Goal: Information Seeking & Learning: Check status

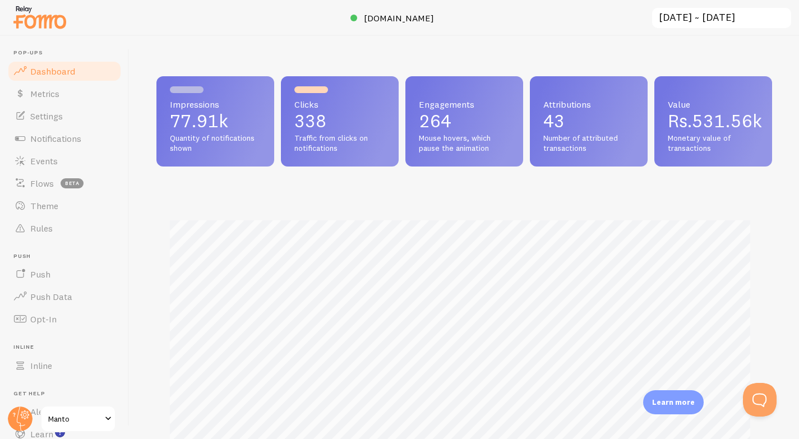
scroll to position [2, 0]
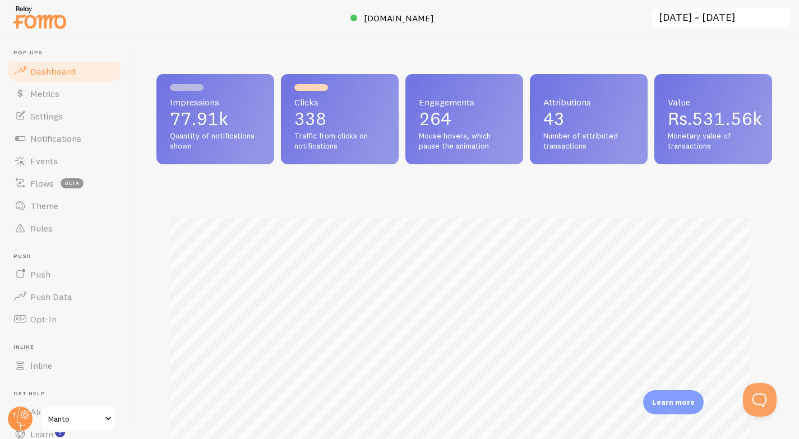
click at [753, 16] on input "[DATE] ~ [DATE]" at bounding box center [721, 18] width 141 height 23
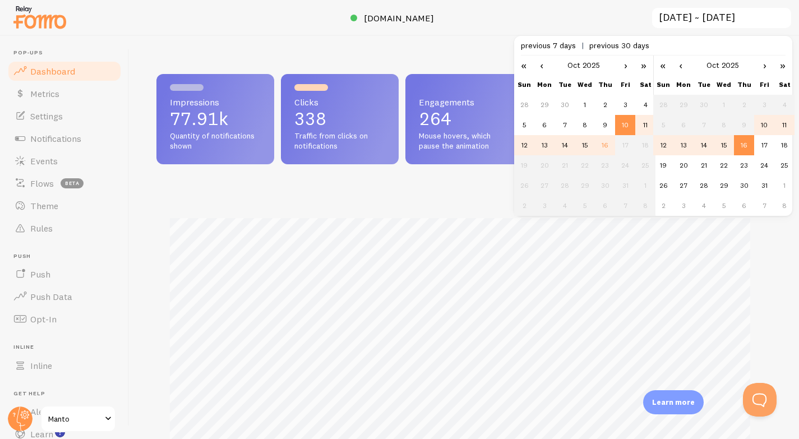
click at [623, 119] on td "10" at bounding box center [625, 125] width 20 height 20
click at [678, 149] on td "13" at bounding box center [684, 145] width 20 height 20
click at [548, 146] on td "13" at bounding box center [545, 145] width 20 height 20
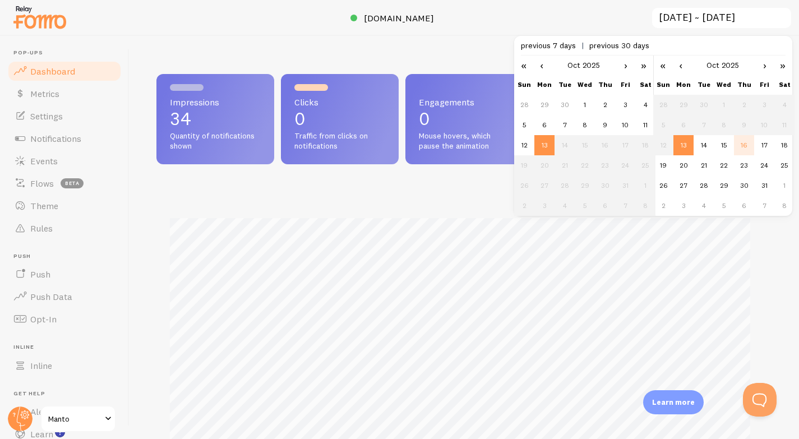
click at [748, 148] on td "16" at bounding box center [744, 145] width 20 height 20
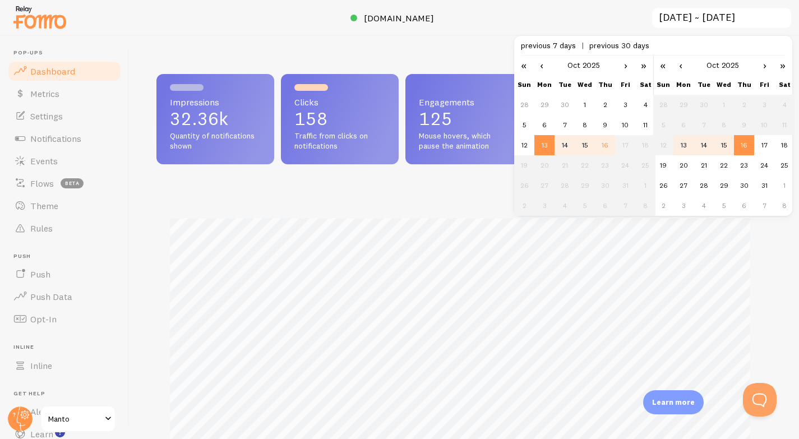
click at [454, 48] on div "Impressions 32.36k Quantity of notifications shown Clicks 158 Traffic from clic…" at bounding box center [465, 237] width 670 height 403
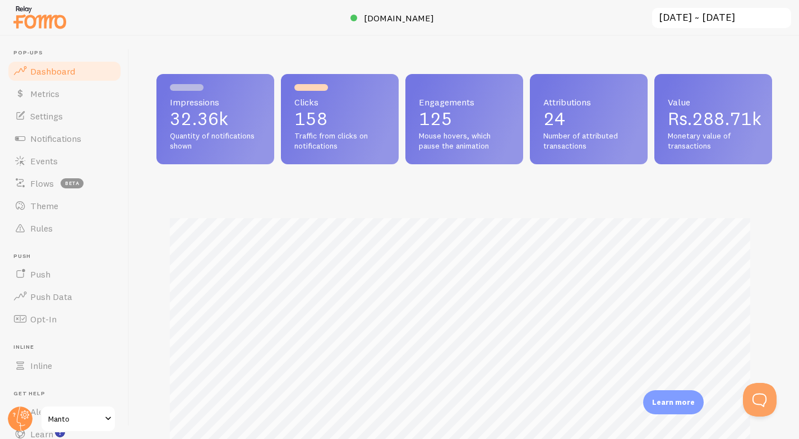
click at [750, 24] on input "[DATE] ~ [DATE]" at bounding box center [721, 18] width 141 height 23
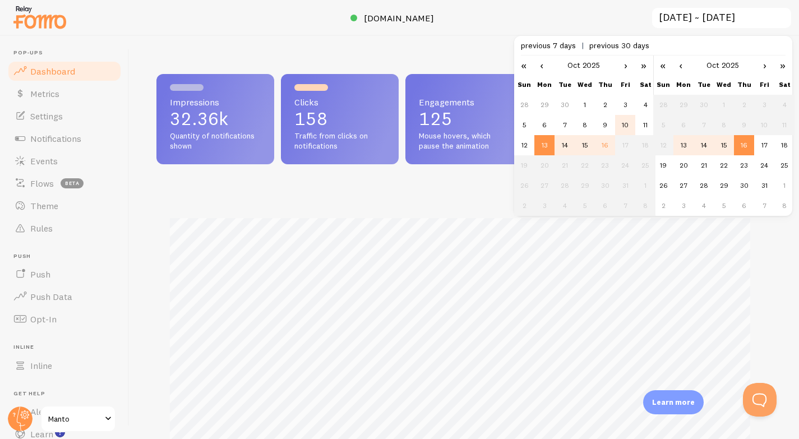
click at [622, 127] on td "10" at bounding box center [625, 125] width 20 height 20
click at [741, 151] on td "16" at bounding box center [744, 145] width 20 height 20
click at [587, 13] on div at bounding box center [399, 18] width 799 height 36
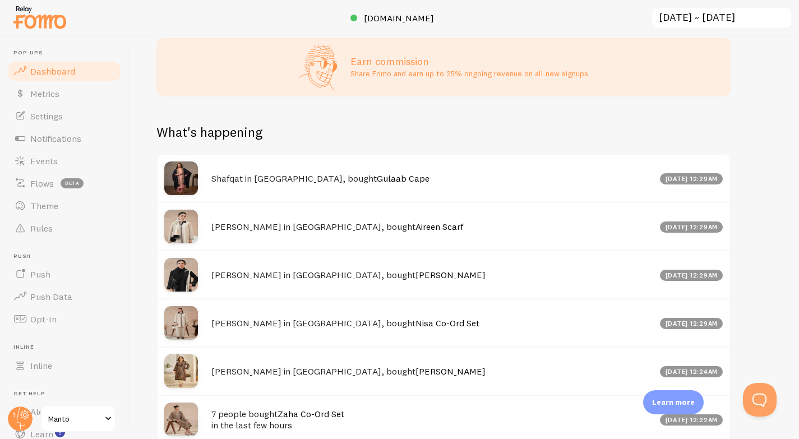
scroll to position [536, 0]
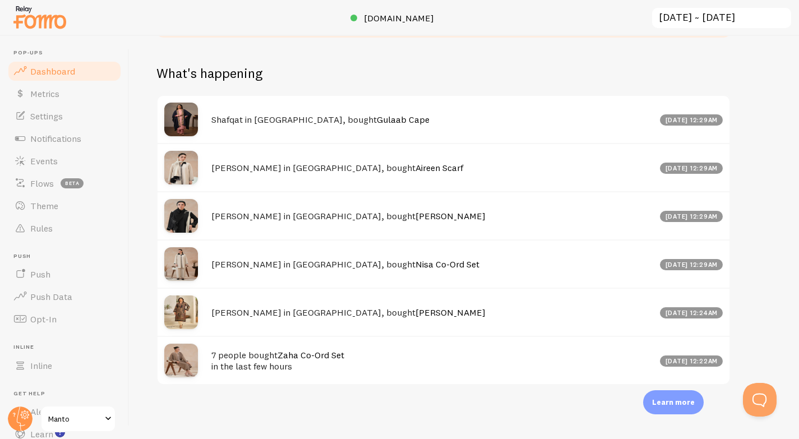
click at [699, 16] on input "[DATE] ~ [DATE]" at bounding box center [721, 18] width 141 height 23
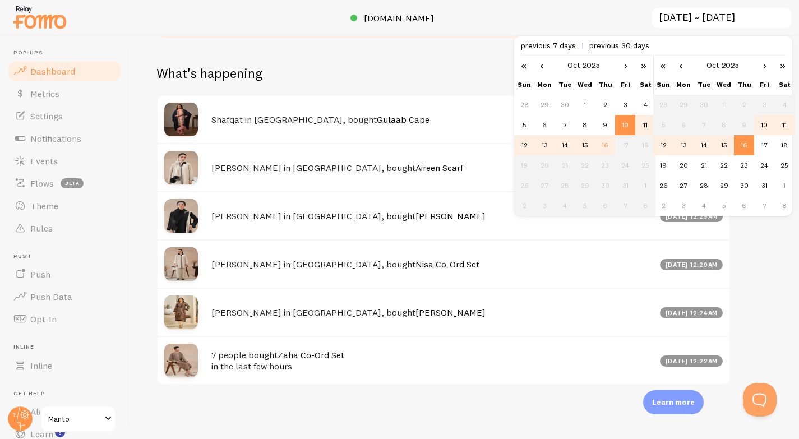
click at [641, 126] on td "11" at bounding box center [646, 125] width 20 height 20
click at [783, 132] on td "11" at bounding box center [785, 125] width 20 height 20
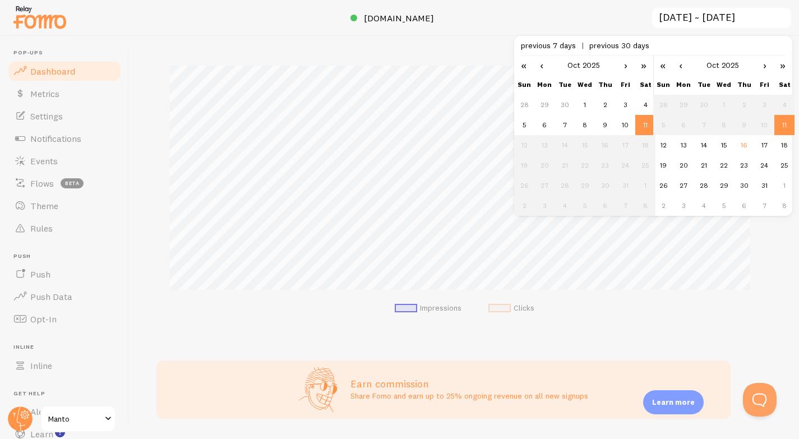
scroll to position [0, 0]
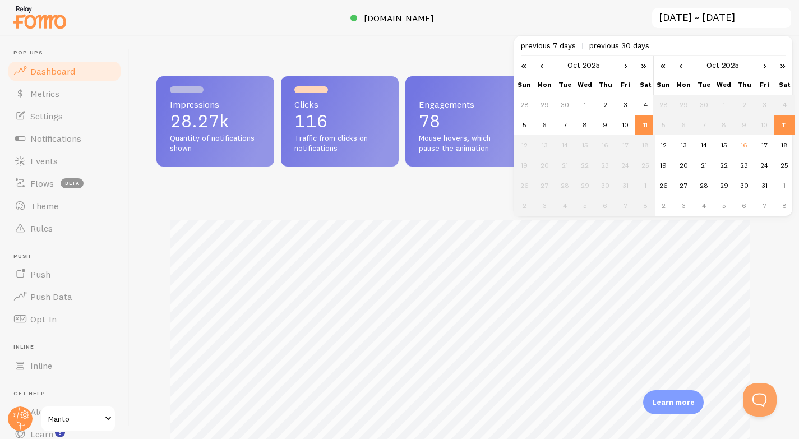
click at [438, 66] on div "Impressions 28.27k Quantity of notifications shown Clicks 116 Traffic from clic…" at bounding box center [465, 237] width 670 height 403
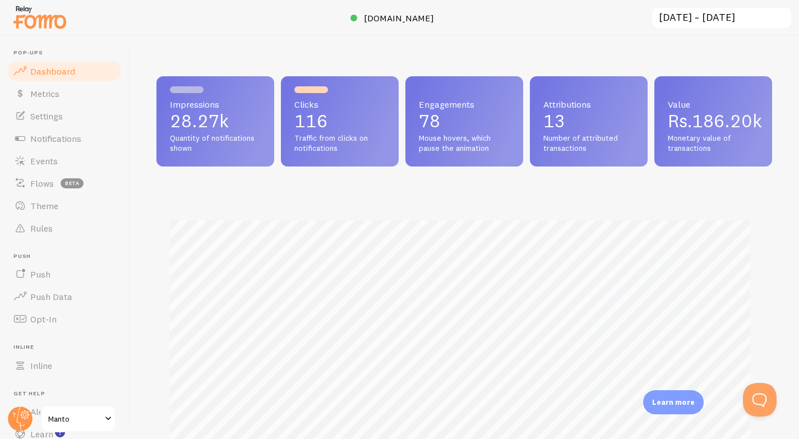
click at [676, 17] on input "[DATE] ~ [DATE]" at bounding box center [721, 18] width 141 height 23
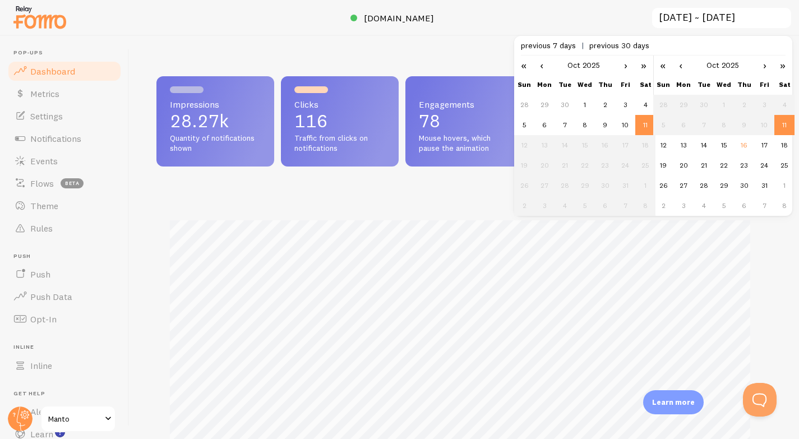
click at [527, 143] on td "12" at bounding box center [524, 145] width 20 height 20
click at [631, 127] on td "10" at bounding box center [625, 125] width 20 height 20
click at [668, 147] on td "12" at bounding box center [664, 145] width 20 height 20
click at [642, 124] on td "11" at bounding box center [646, 125] width 20 height 20
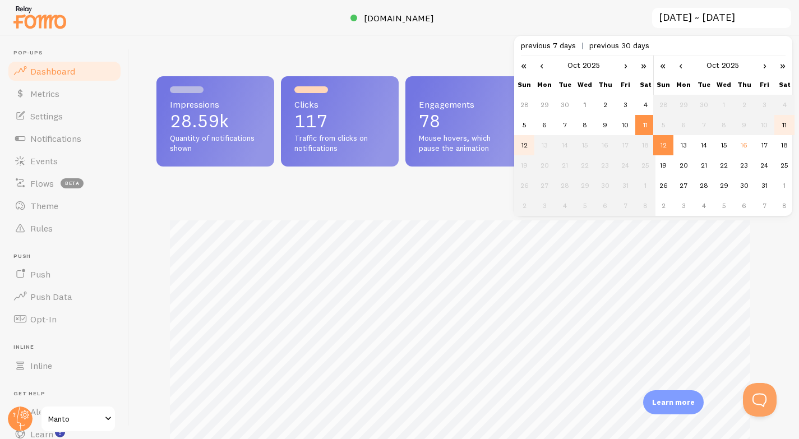
click at [663, 144] on td "12" at bounding box center [664, 145] width 20 height 20
click at [528, 146] on td "12" at bounding box center [524, 145] width 20 height 20
click at [682, 146] on td "13" at bounding box center [684, 145] width 20 height 20
click at [647, 130] on td "11" at bounding box center [646, 125] width 20 height 20
click at [664, 149] on td "12" at bounding box center [664, 145] width 20 height 20
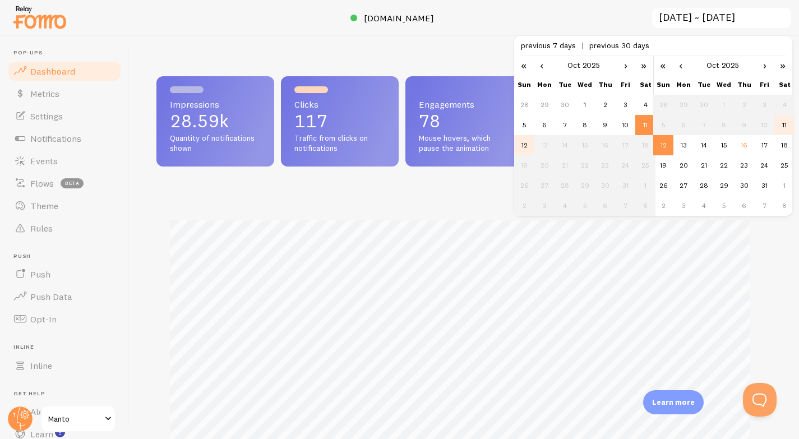
click at [528, 144] on td "12" at bounding box center [524, 145] width 20 height 20
click at [682, 145] on td "13" at bounding box center [684, 145] width 20 height 20
click at [546, 148] on td "13" at bounding box center [545, 145] width 20 height 20
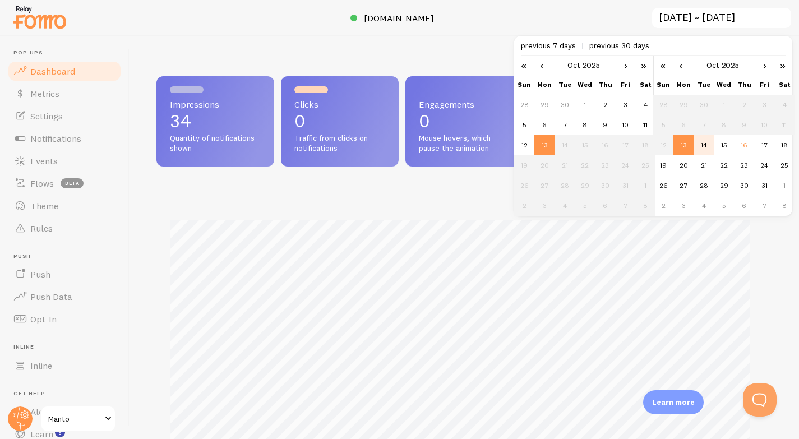
click at [702, 151] on td "14" at bounding box center [704, 145] width 20 height 20
click at [563, 149] on td "14" at bounding box center [565, 145] width 20 height 20
click at [725, 148] on td "15" at bounding box center [724, 145] width 20 height 20
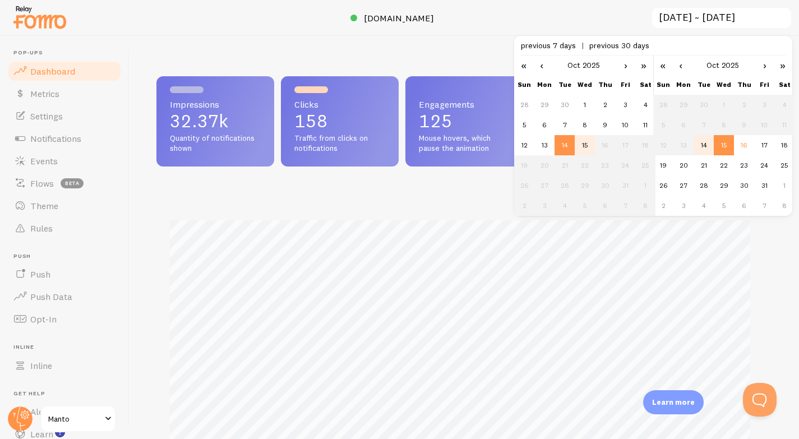
click at [458, 43] on div "Impressions 32.37k Quantity of notifications shown Clicks 158 Traffic from clic…" at bounding box center [465, 237] width 670 height 403
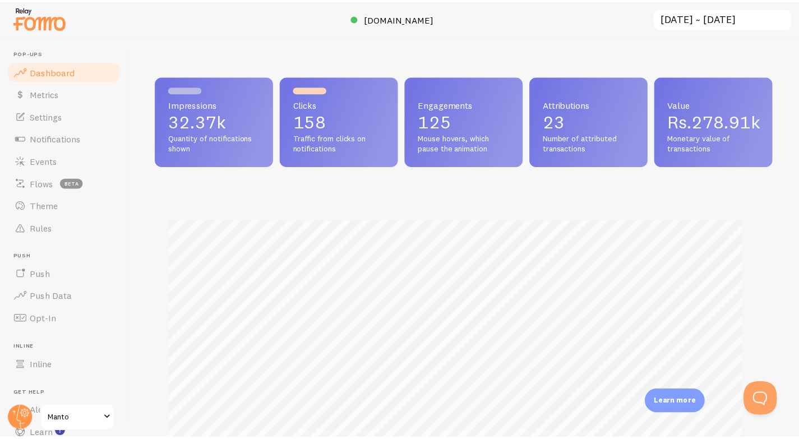
scroll to position [560748, 560436]
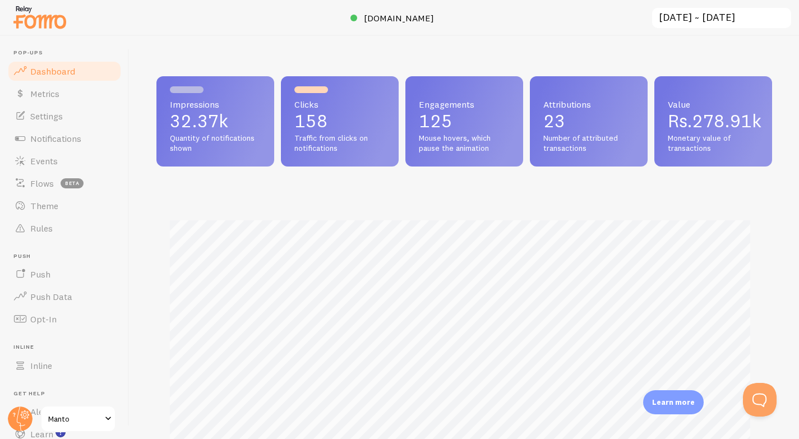
click at [697, 20] on input "[DATE] ~ [DATE]" at bounding box center [721, 18] width 141 height 23
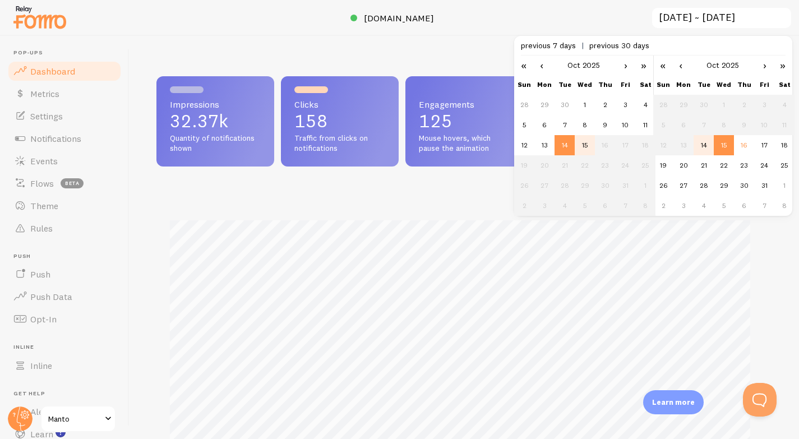
click at [589, 145] on td "15" at bounding box center [585, 145] width 20 height 20
type input "[DATE] ~ [DATE]"
click at [723, 151] on td "15" at bounding box center [724, 145] width 20 height 20
click at [457, 18] on div at bounding box center [399, 18] width 799 height 36
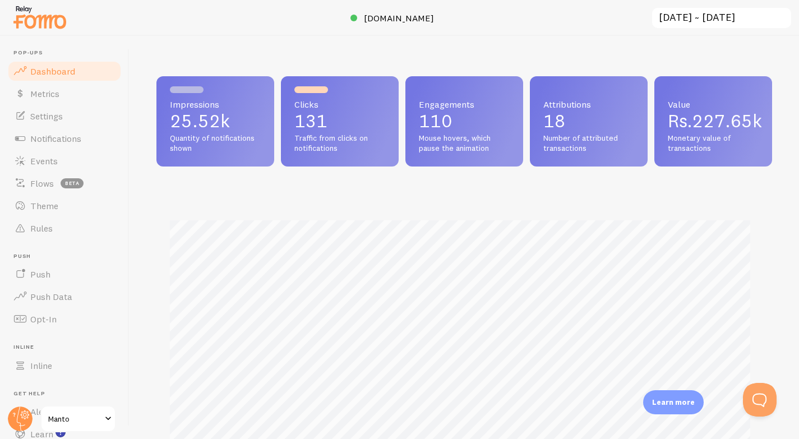
click at [544, 126] on p "18" at bounding box center [589, 121] width 91 height 18
click at [65, 100] on link "Metrics" at bounding box center [65, 93] width 116 height 22
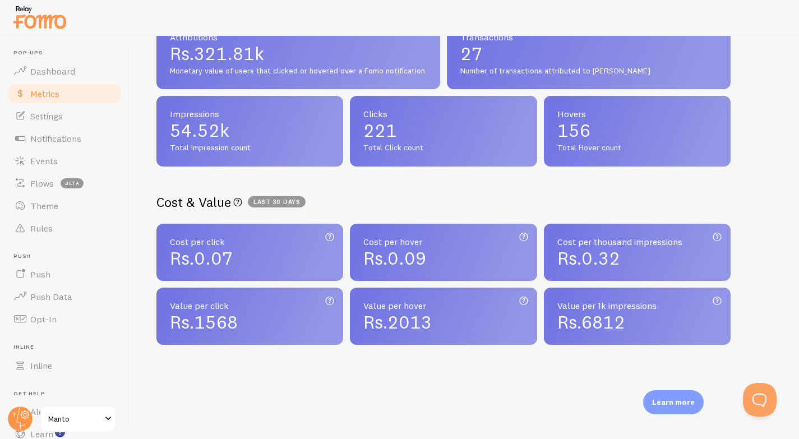
scroll to position [5, 0]
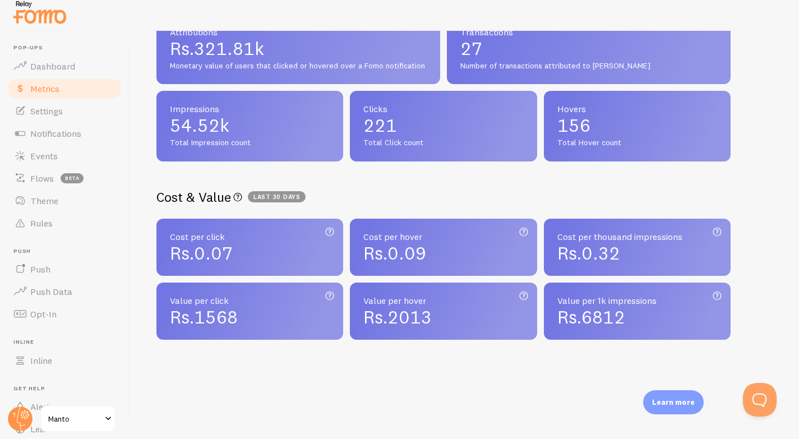
click at [564, 316] on span "Rs.6812" at bounding box center [592, 317] width 68 height 22
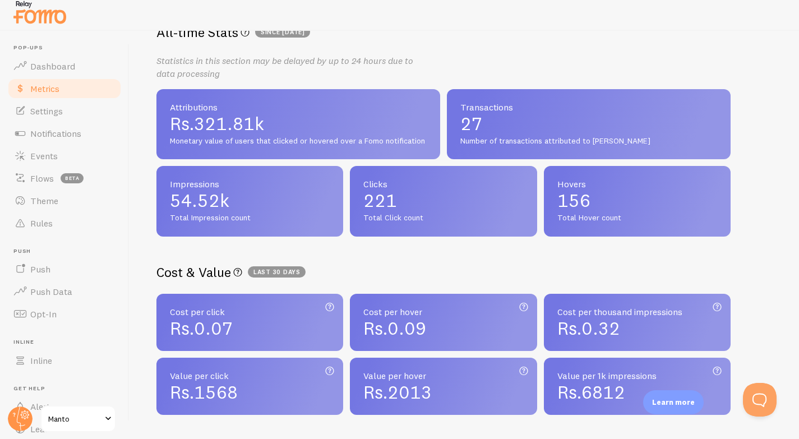
scroll to position [145, 0]
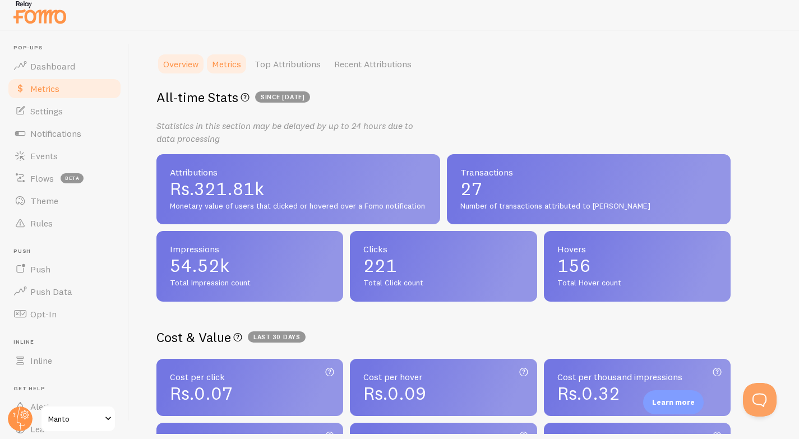
click at [233, 62] on link "Metrics" at bounding box center [226, 64] width 43 height 22
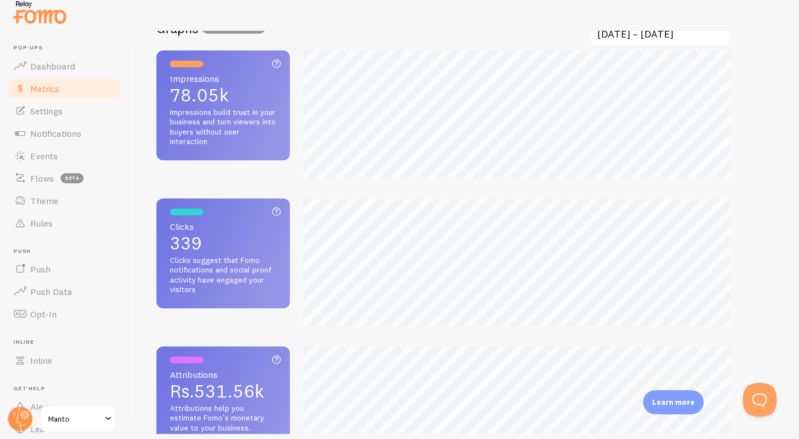
scroll to position [241, 0]
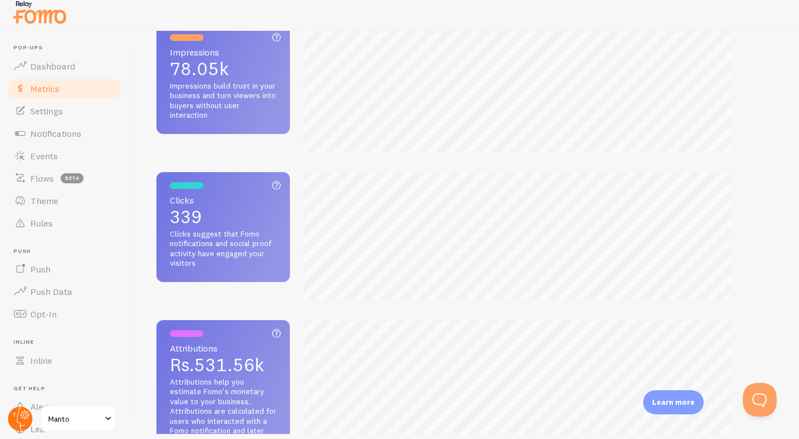
click at [15, 415] on circle at bounding box center [20, 419] width 25 height 25
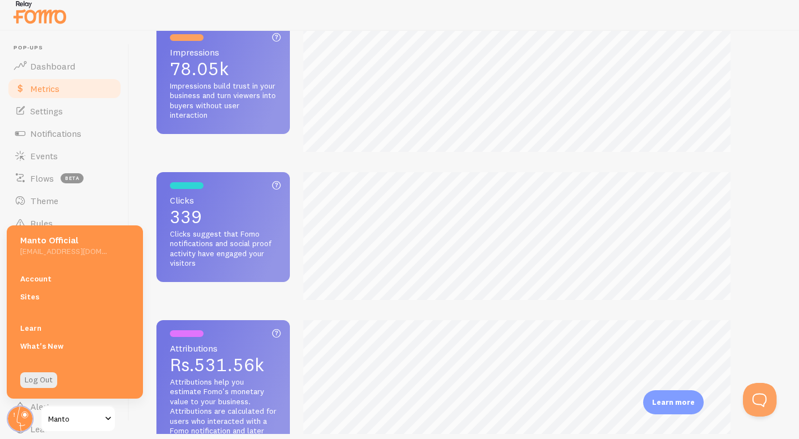
click at [48, 415] on span "Manto" at bounding box center [74, 418] width 53 height 13
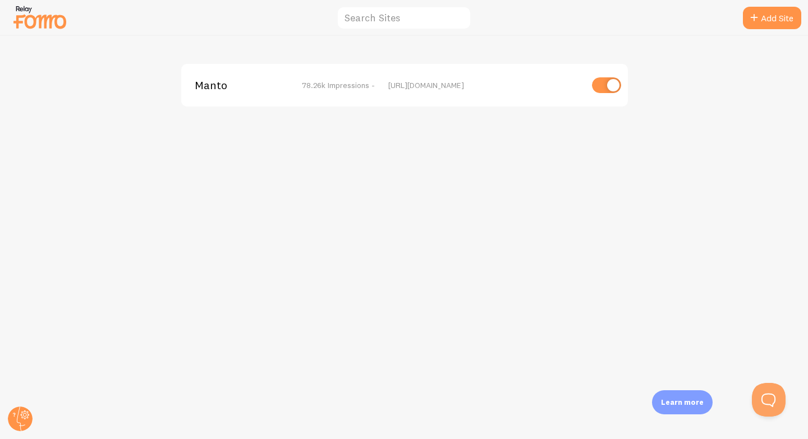
click at [603, 89] on input "checkbox" at bounding box center [606, 85] width 29 height 16
checkbox input "false"
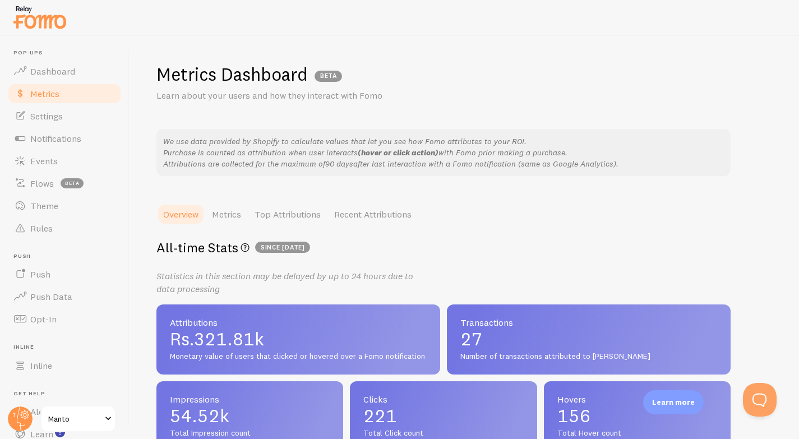
click at [62, 100] on link "Metrics" at bounding box center [65, 93] width 116 height 22
click at [68, 94] on link "Metrics" at bounding box center [65, 93] width 116 height 22
click at [277, 208] on link "Top Attributions" at bounding box center [288, 214] width 80 height 22
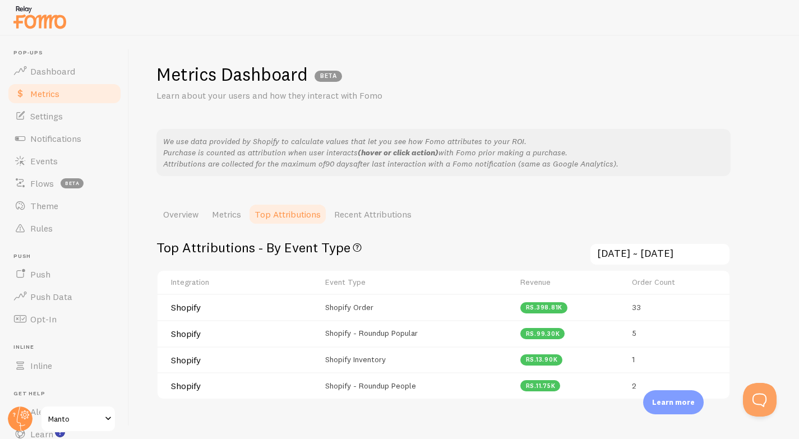
scroll to position [55, 0]
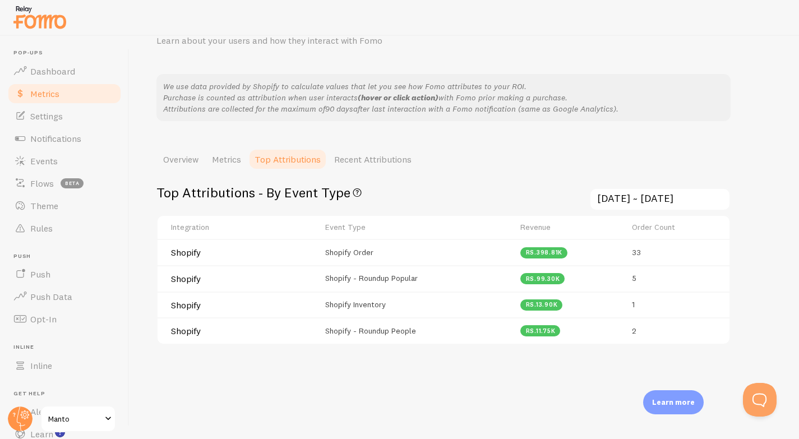
click at [379, 328] on span "Shopify - Roundup People" at bounding box center [370, 331] width 91 height 10
click at [379, 149] on link "Recent Attributions" at bounding box center [373, 159] width 91 height 22
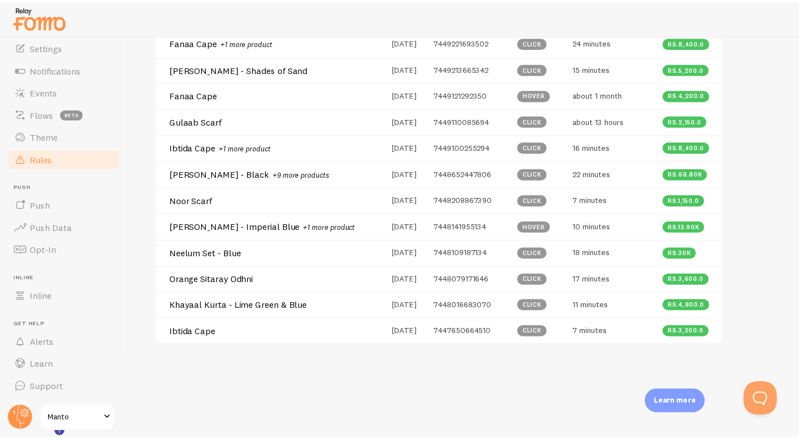
scroll to position [0, 0]
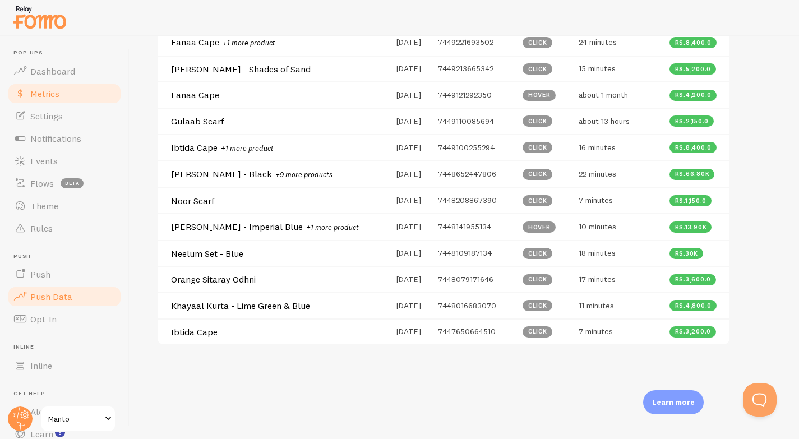
click at [49, 306] on link "Push Data" at bounding box center [65, 297] width 116 height 22
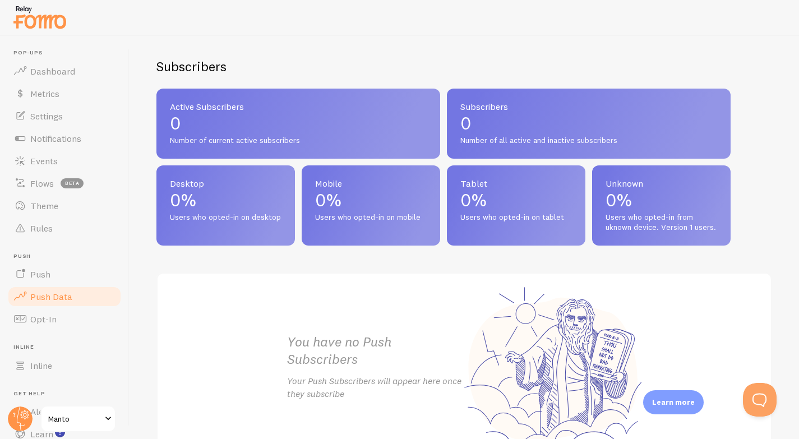
scroll to position [405, 0]
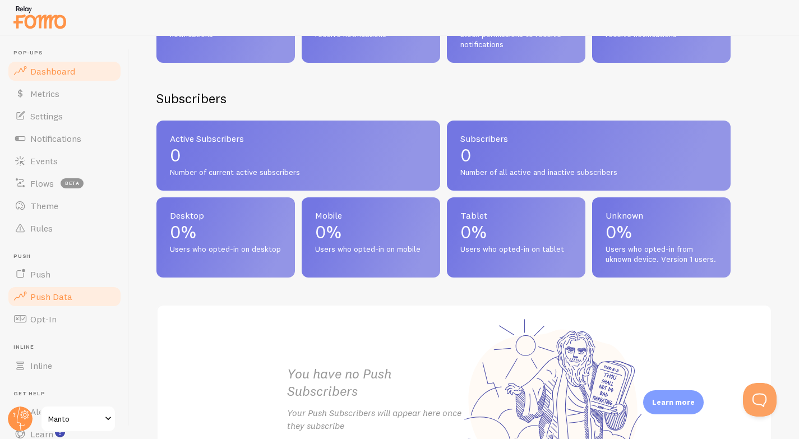
click at [66, 70] on span "Dashboard" at bounding box center [52, 71] width 45 height 11
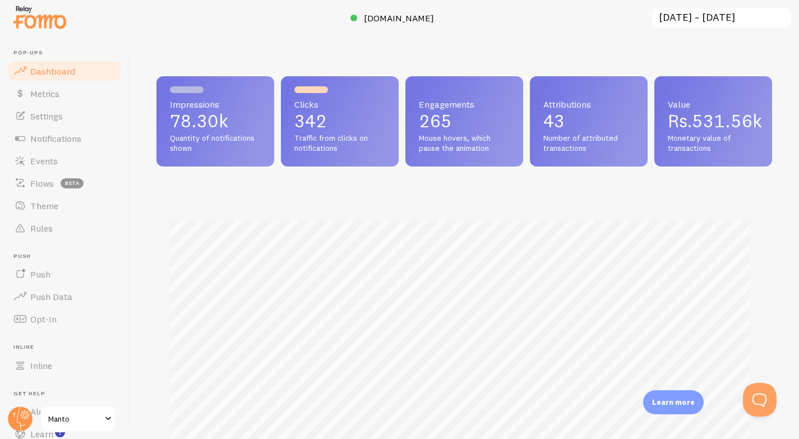
scroll to position [295, 608]
click at [596, 27] on div at bounding box center [399, 18] width 799 height 36
click at [671, 23] on input "[DATE] ~ [DATE]" at bounding box center [721, 18] width 141 height 23
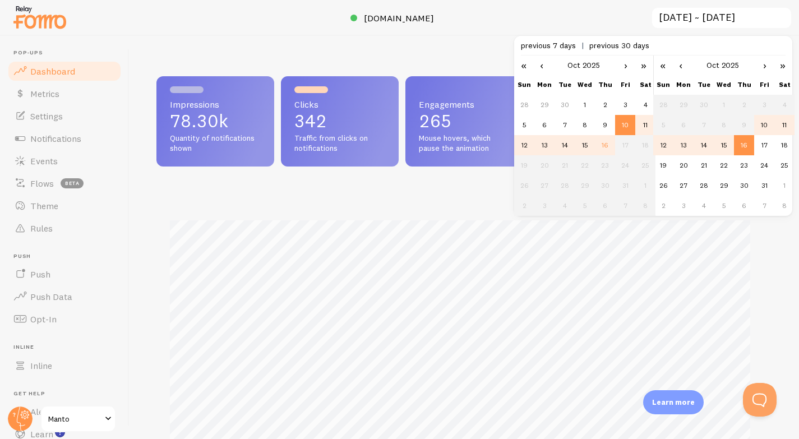
click at [477, 38] on div "Impressions 78.30k Quantity of notifications shown Clicks 342 Traffic from clic…" at bounding box center [465, 237] width 670 height 403
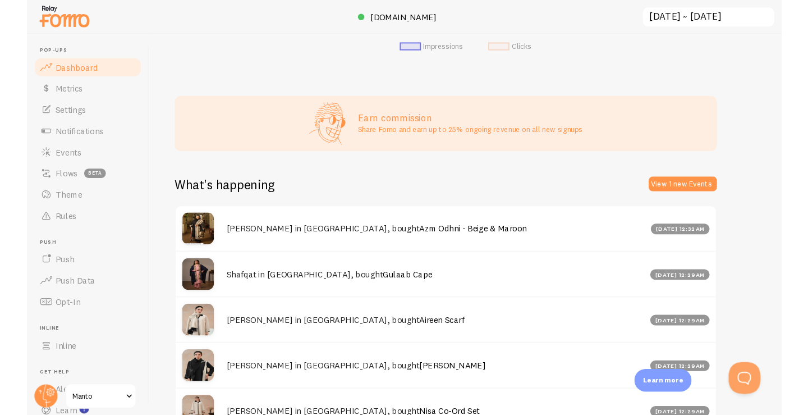
scroll to position [432, 0]
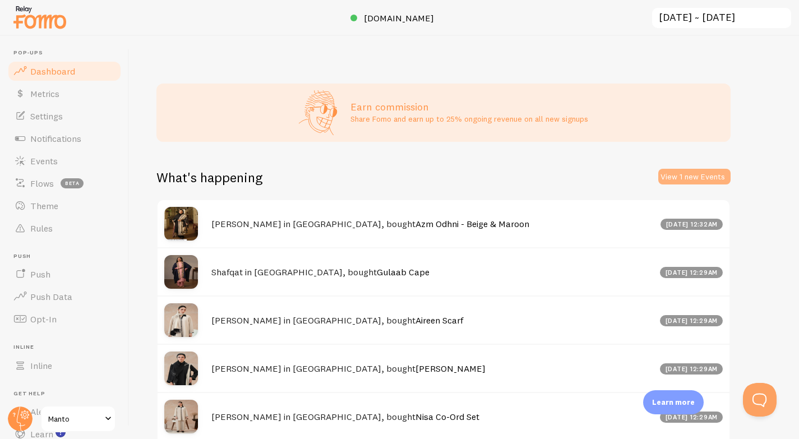
click at [714, 173] on button "View 1 new Events" at bounding box center [695, 177] width 72 height 16
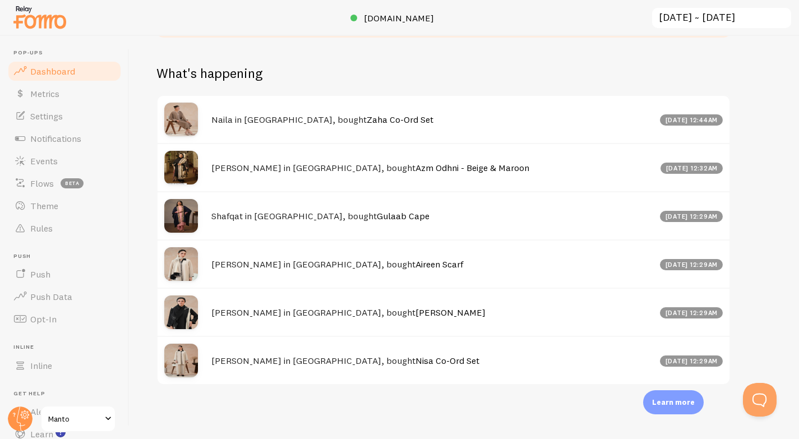
scroll to position [5, 0]
